Goal: Information Seeking & Learning: Learn about a topic

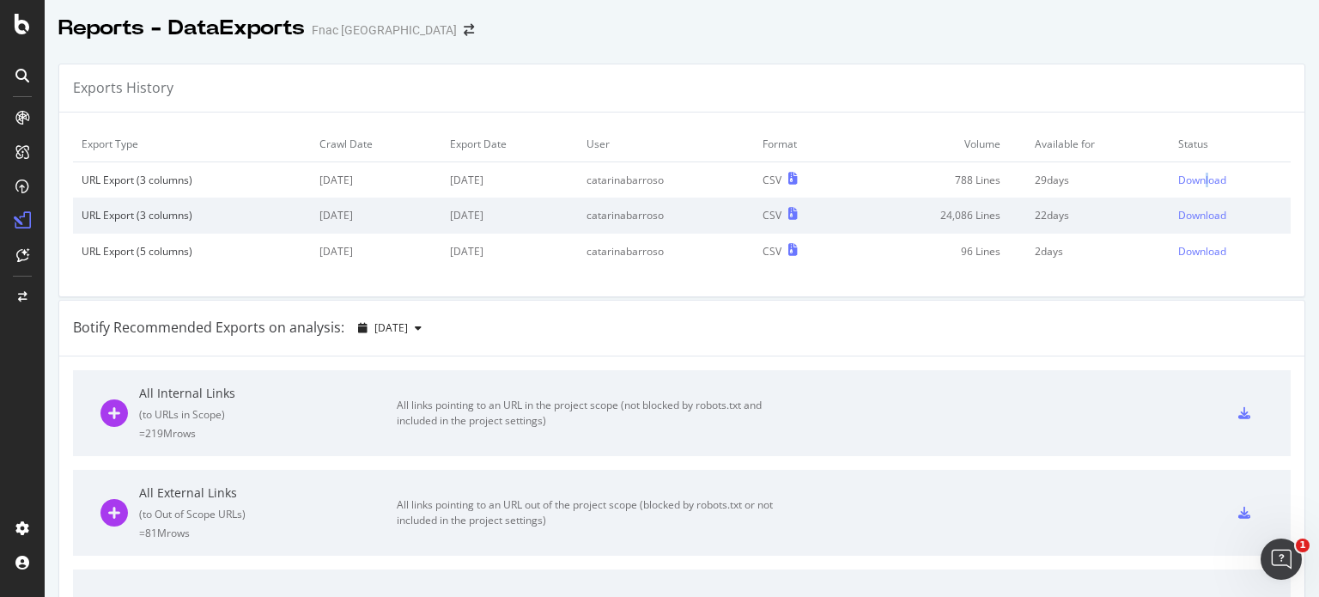
scroll to position [404, 0]
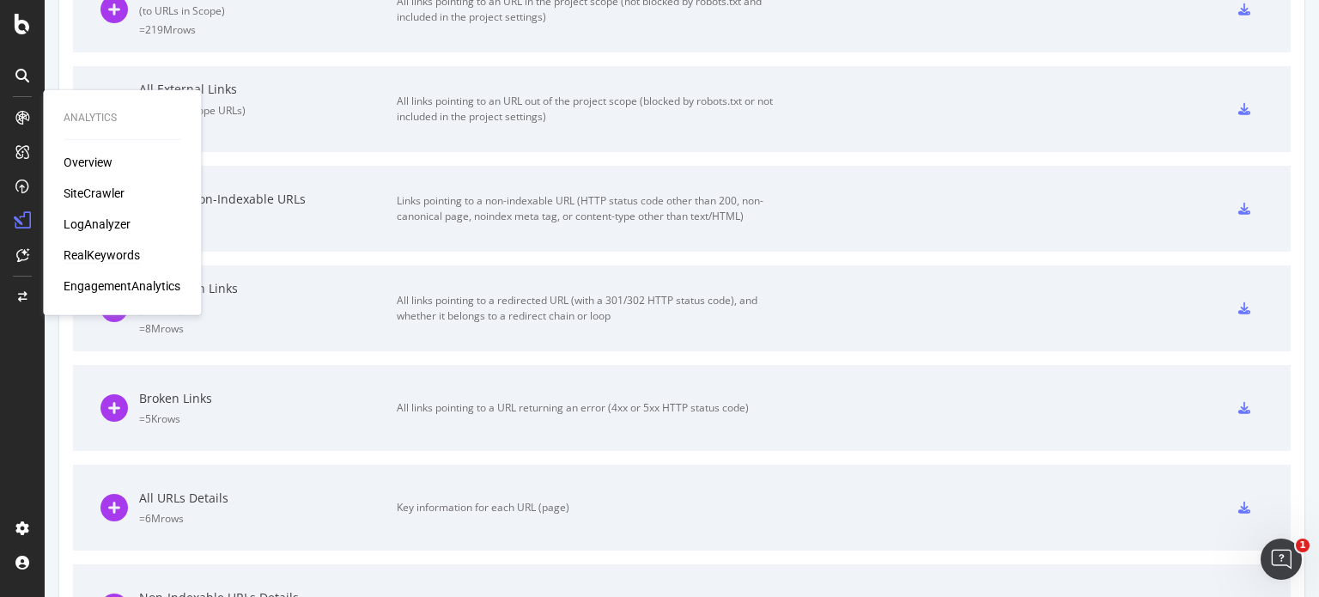
click at [93, 258] on div "RealKeywords" at bounding box center [102, 254] width 76 height 17
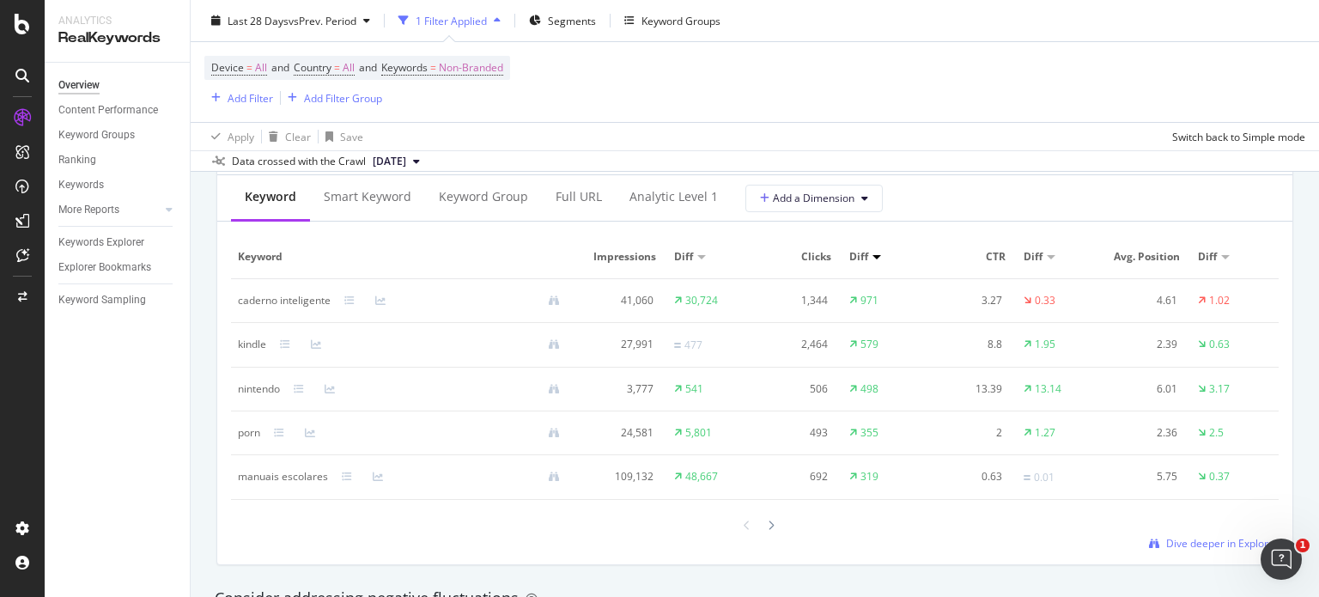
scroll to position [1587, 0]
